Goal: Transaction & Acquisition: Purchase product/service

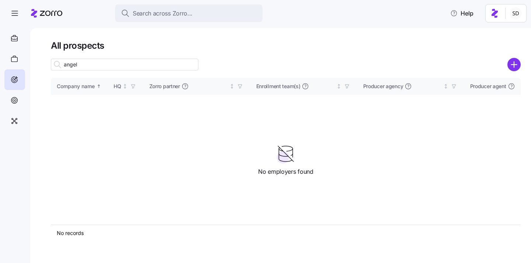
click at [522, 64] on div "All prospects angel Company name HQ Zorro partner Enrollment team(s) Producer a…" at bounding box center [280, 145] width 500 height 235
click at [515, 65] on circle "add icon" at bounding box center [514, 65] width 12 height 12
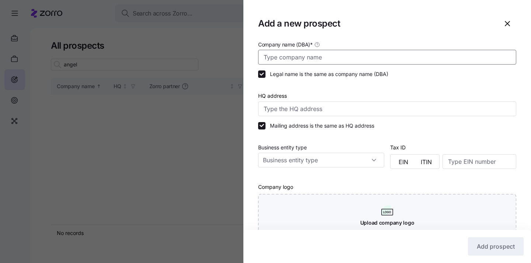
click at [335, 51] on input "Company name (DBA) *" at bounding box center [387, 57] width 258 height 15
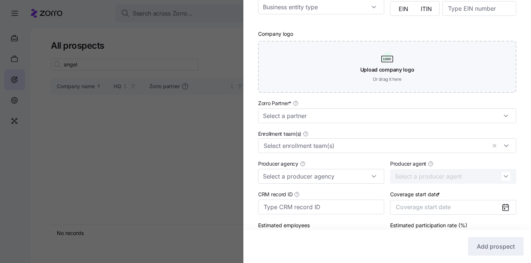
scroll to position [157, 0]
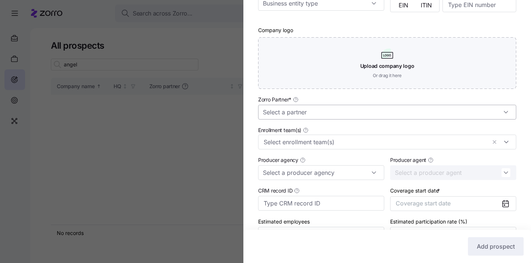
type input "Kare Partners"
click at [333, 117] on input "Zorro Partner *" at bounding box center [387, 112] width 258 height 15
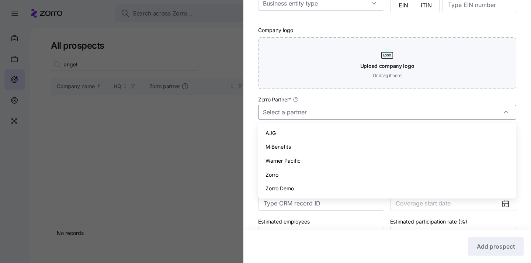
click at [317, 173] on div "Zorro" at bounding box center [387, 175] width 252 height 14
type input "Zorro"
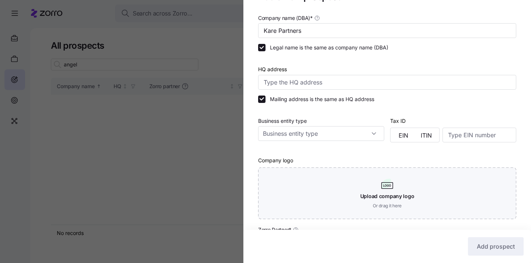
scroll to position [202, 0]
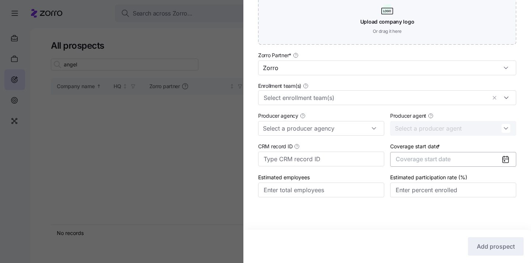
click at [458, 157] on button "Coverage start date" at bounding box center [453, 159] width 126 height 15
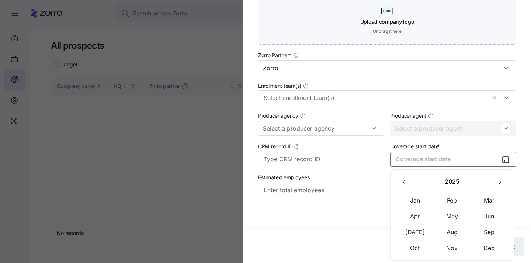
click at [499, 180] on icon "button" at bounding box center [500, 181] width 2 height 4
click at [419, 198] on button "Jan" at bounding box center [414, 199] width 37 height 15
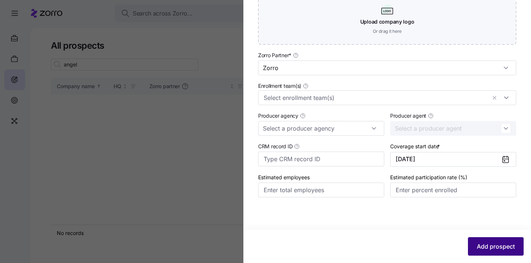
click at [489, 242] on span "Add prospect" at bounding box center [495, 246] width 38 height 9
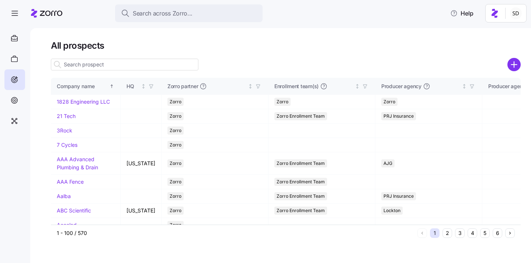
click at [108, 63] on input at bounding box center [124, 65] width 147 height 12
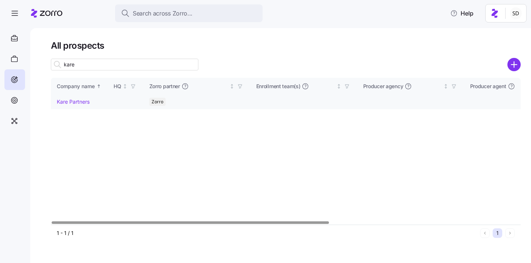
type input "kare"
click at [60, 99] on link "Kare Partners" at bounding box center [73, 101] width 33 height 6
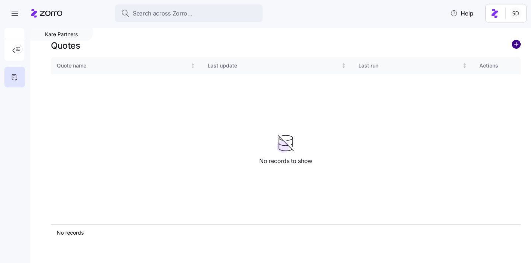
click at [517, 45] on circle "add icon" at bounding box center [516, 44] width 8 height 8
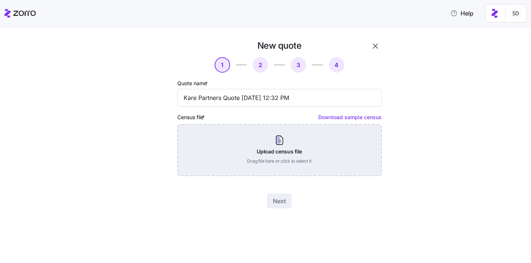
click at [296, 157] on div "Upload census file Drag file here or click to select it" at bounding box center [279, 150] width 204 height 52
click at [294, 143] on div "Upload census file Drag file here or click to select it" at bounding box center [279, 150] width 204 height 52
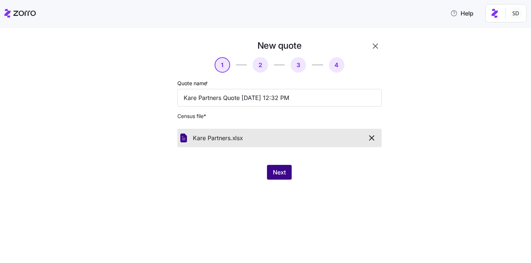
click at [274, 168] on button "Next" at bounding box center [279, 172] width 25 height 15
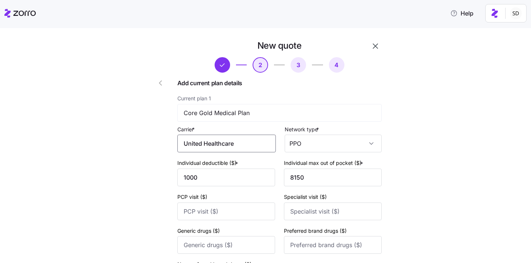
click at [255, 146] on input "United Healthcare" at bounding box center [226, 143] width 98 height 18
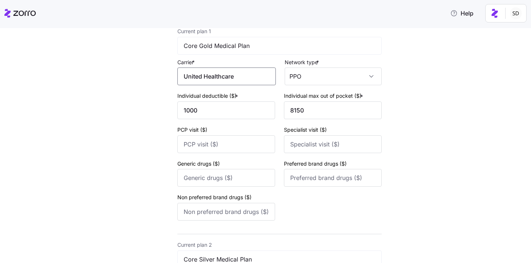
scroll to position [32, 0]
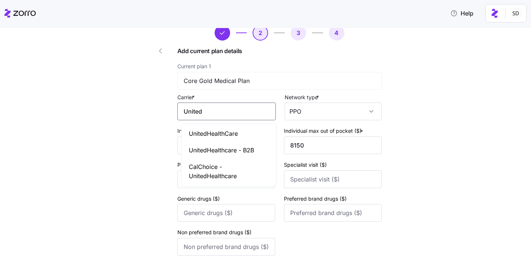
click at [207, 136] on span "UnitedHealthCare" at bounding box center [213, 133] width 49 height 9
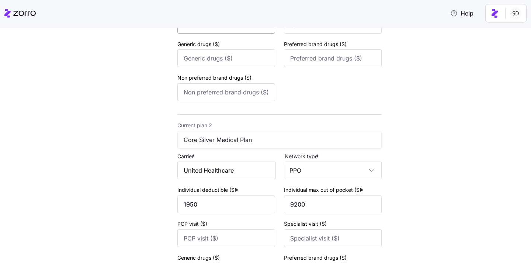
scroll to position [213, 0]
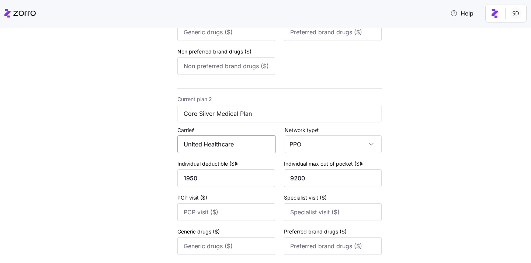
type input "UnitedHealthCare"
click at [242, 147] on input "United Healthcare" at bounding box center [226, 144] width 98 height 18
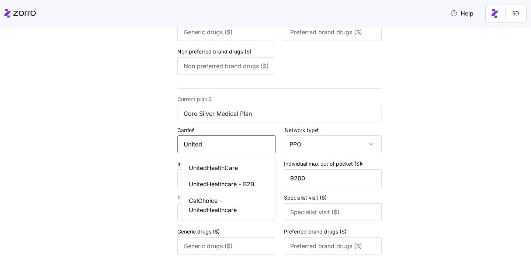
click at [220, 164] on span "UnitedHealthCare" at bounding box center [213, 167] width 49 height 9
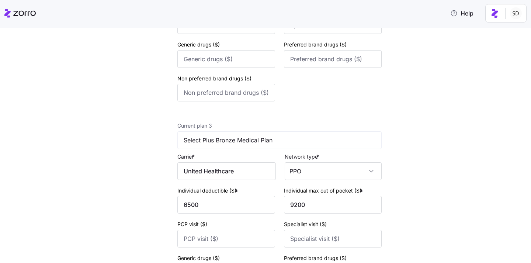
scroll to position [404, 0]
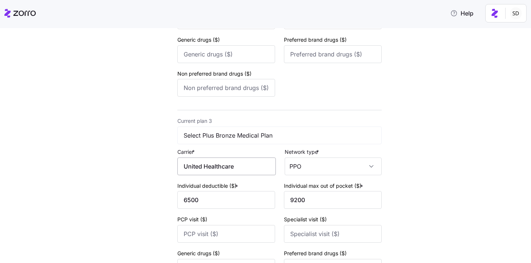
type input "UnitedHealthCare"
click at [245, 171] on input "United Healthcare" at bounding box center [226, 166] width 98 height 18
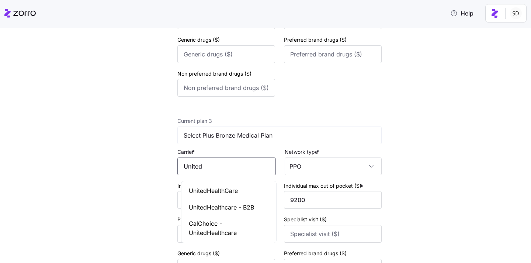
click at [216, 190] on span "UnitedHealthCare" at bounding box center [213, 190] width 49 height 9
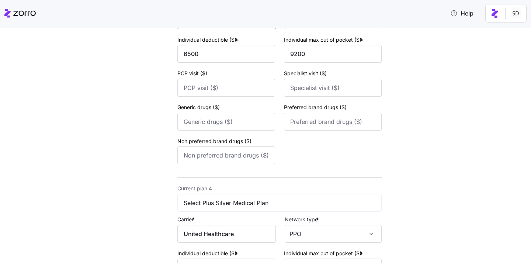
scroll to position [625, 0]
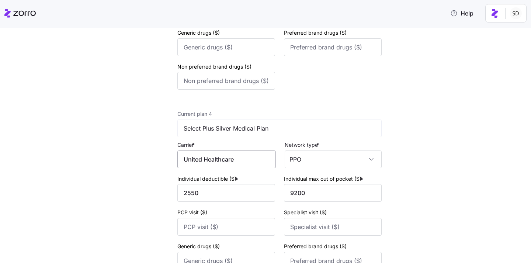
type input "UnitedHealthCare"
click at [241, 164] on input "United Healthcare" at bounding box center [226, 159] width 98 height 18
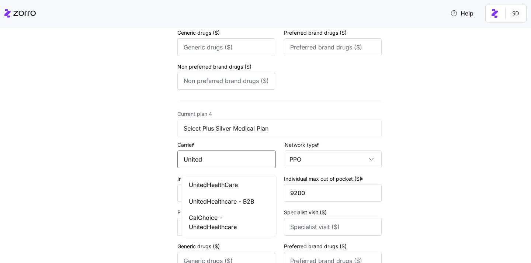
click at [200, 186] on span "UnitedHealthCare" at bounding box center [213, 184] width 49 height 9
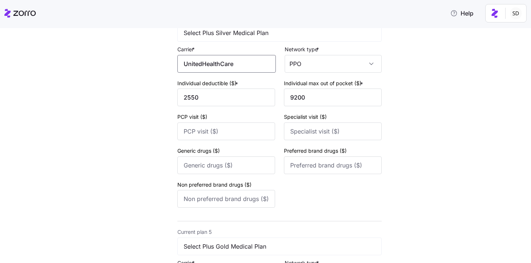
scroll to position [810, 0]
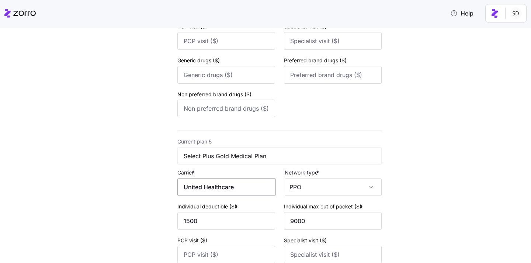
type input "UnitedHealthCare"
click at [243, 187] on input "United Healthcare" at bounding box center [226, 187] width 98 height 18
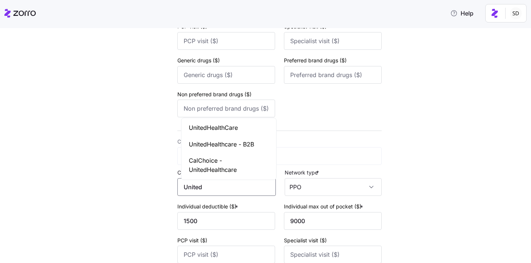
click at [215, 128] on span "UnitedHealthCare" at bounding box center [213, 127] width 49 height 9
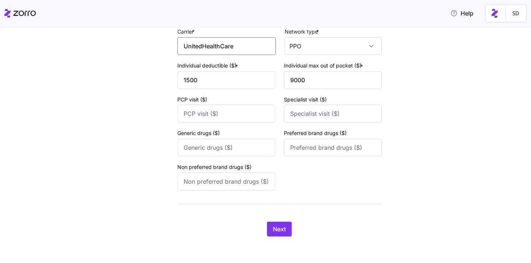
scroll to position [957, 0]
type input "UnitedHealthCare"
click at [280, 232] on span "Next" at bounding box center [279, 228] width 13 height 9
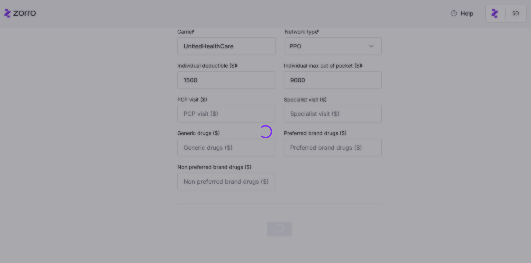
scroll to position [0, 0]
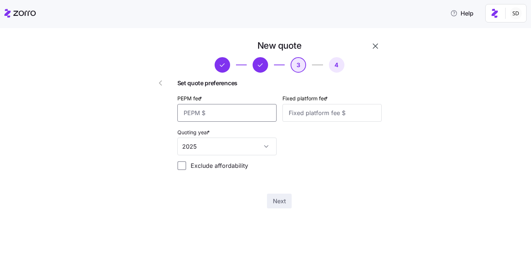
click at [225, 112] on input "PEPM fee *" at bounding box center [226, 113] width 99 height 18
type input "50"
click at [317, 110] on input "Fixed platform fee *" at bounding box center [331, 113] width 99 height 18
type input "0"
type input "100"
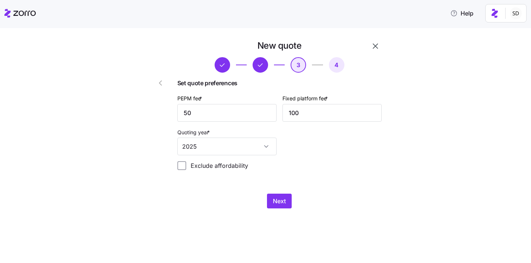
click at [319, 198] on div "Next" at bounding box center [279, 200] width 204 height 15
click at [278, 200] on span "Next" at bounding box center [279, 200] width 13 height 9
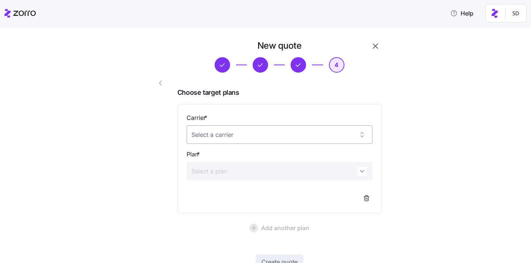
click at [363, 136] on input "Carrier *" at bounding box center [279, 134] width 186 height 18
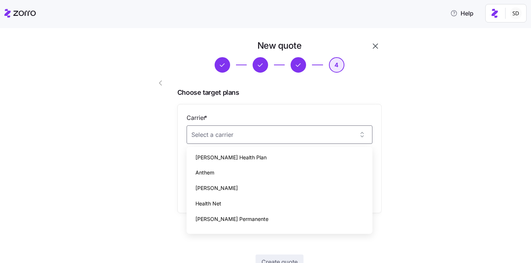
click at [425, 136] on div "New quote 4 Choose target plans Carrier * Plan * Add another plan Create quote …" at bounding box center [271, 170] width 500 height 260
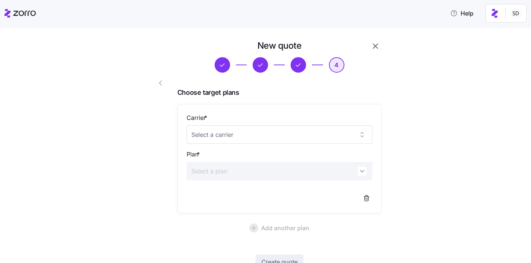
scroll to position [55, 0]
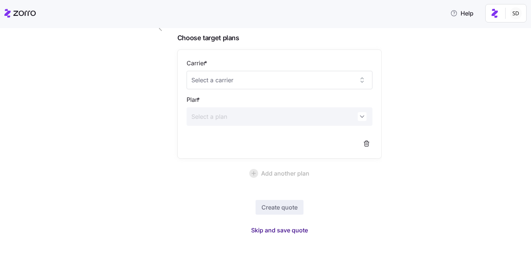
click at [279, 230] on span "Skip and save quote" at bounding box center [279, 230] width 57 height 9
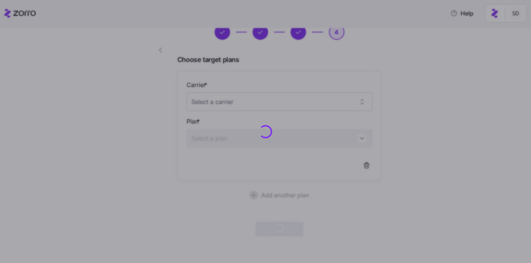
scroll to position [32, 0]
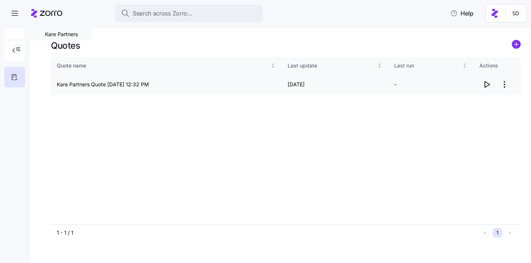
click at [487, 83] on icon "button" at bounding box center [486, 84] width 9 height 9
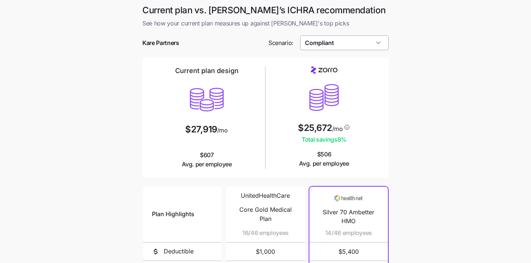
click at [355, 41] on input "Compliant" at bounding box center [344, 42] width 89 height 15
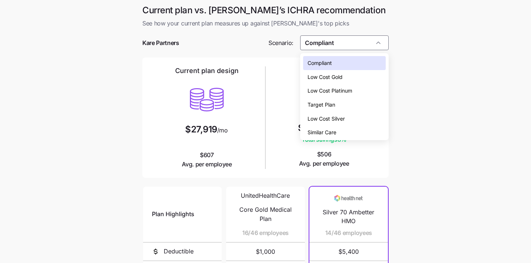
click at [356, 118] on div "Low Cost Silver" at bounding box center [344, 119] width 83 height 14
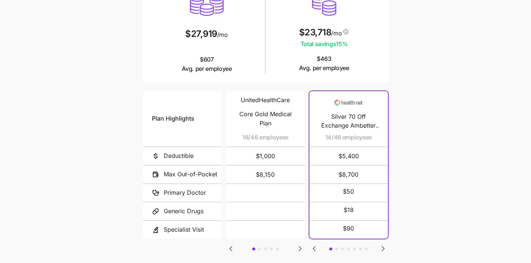
scroll to position [139, 0]
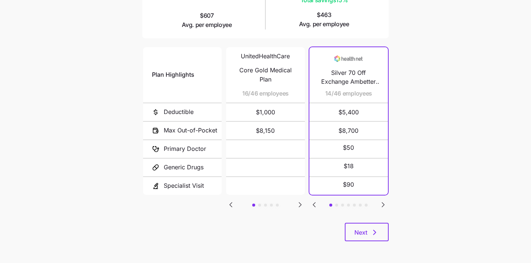
click at [299, 205] on icon "Go to next slide" at bounding box center [300, 204] width 9 height 9
click at [232, 202] on icon "Go to previous slide" at bounding box center [231, 204] width 2 height 4
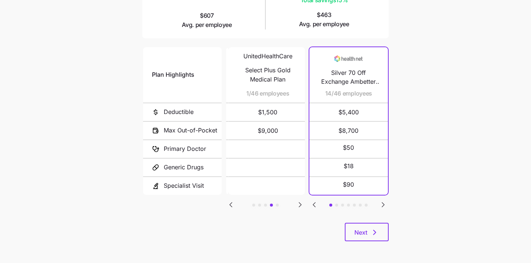
click at [232, 202] on icon "Go to previous slide" at bounding box center [231, 204] width 2 height 4
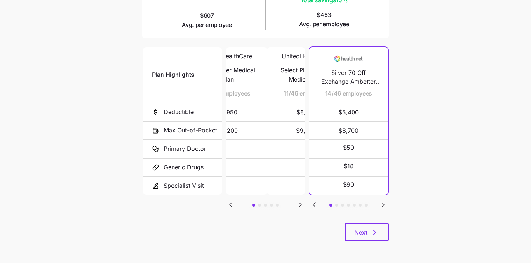
click at [232, 202] on icon "Go to previous slide" at bounding box center [231, 204] width 2 height 4
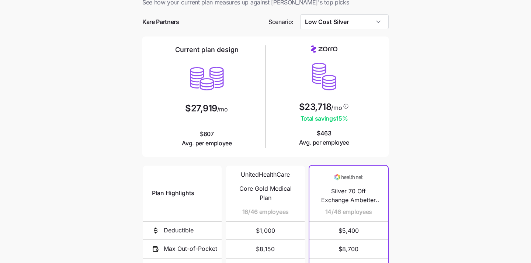
scroll to position [13, 0]
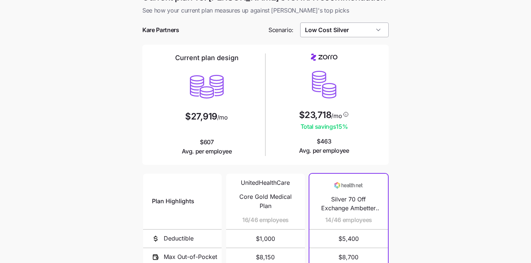
click at [352, 32] on input "Low Cost Silver" at bounding box center [344, 29] width 89 height 15
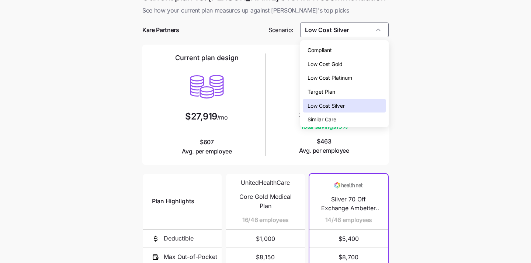
click at [352, 69] on div "Low Cost Gold" at bounding box center [344, 64] width 83 height 14
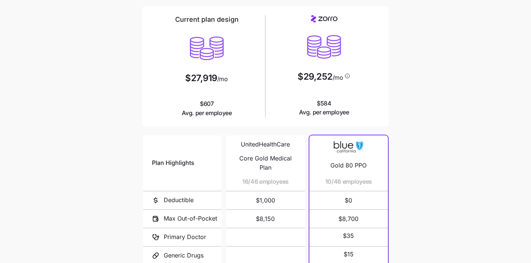
scroll to position [22, 0]
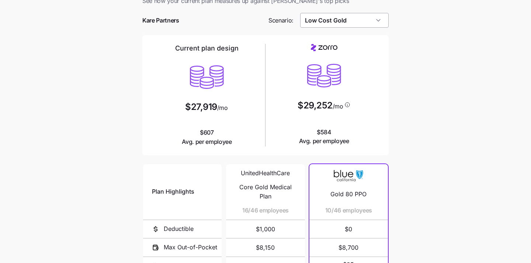
click at [328, 17] on input "Low Cost Gold" at bounding box center [344, 20] width 89 height 15
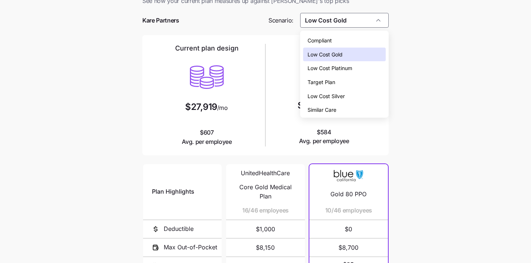
click at [339, 38] on div "Compliant" at bounding box center [344, 41] width 83 height 14
type input "Compliant"
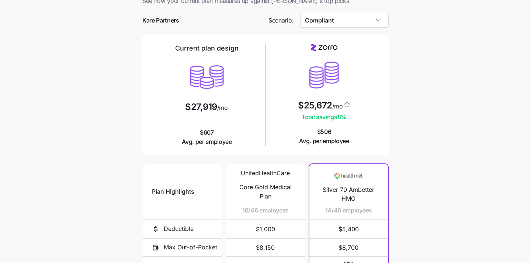
scroll to position [0, 0]
